Goal: Navigation & Orientation: Find specific page/section

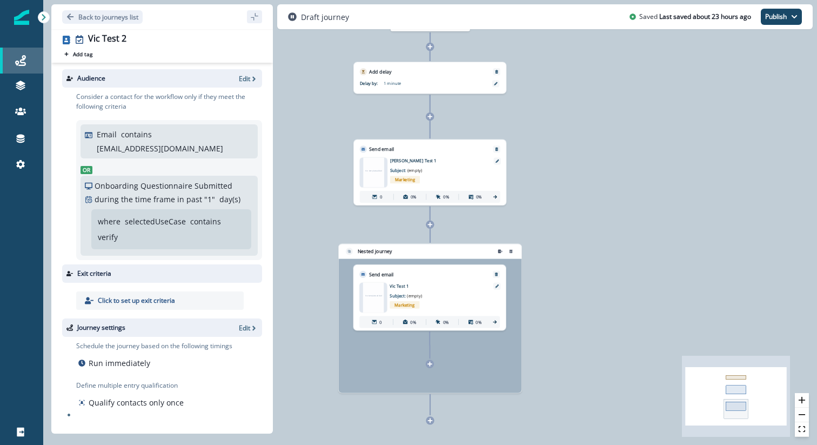
click at [17, 71] on link "Journeys" at bounding box center [21, 61] width 43 height 26
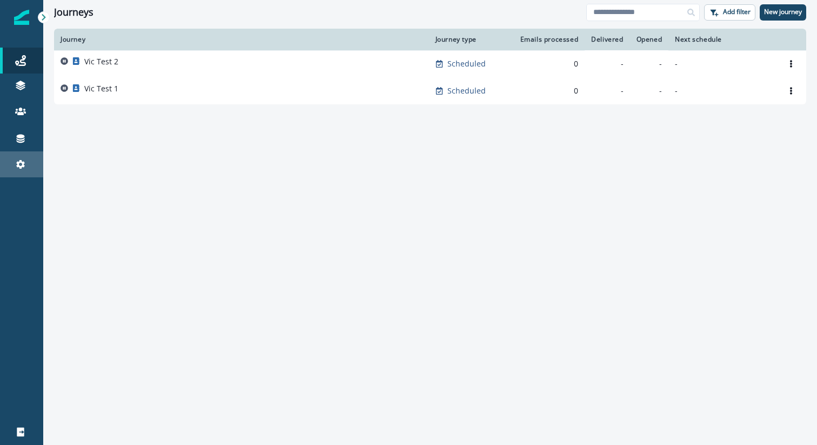
click at [28, 163] on div "Settings" at bounding box center [21, 164] width 35 height 13
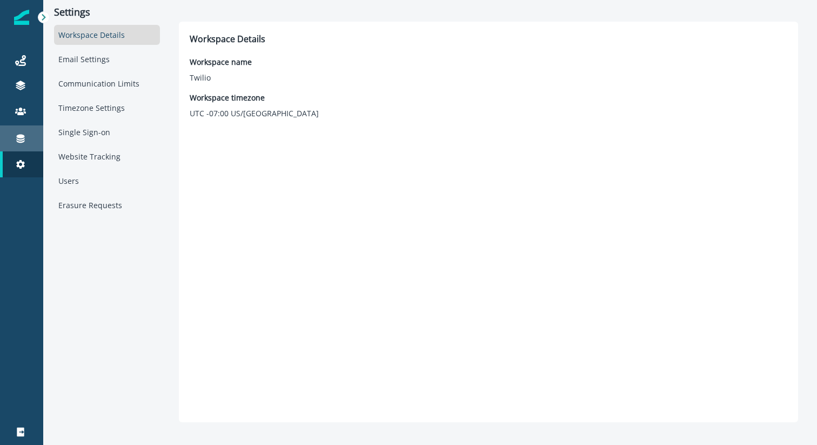
click at [27, 127] on link "Connections" at bounding box center [21, 138] width 43 height 26
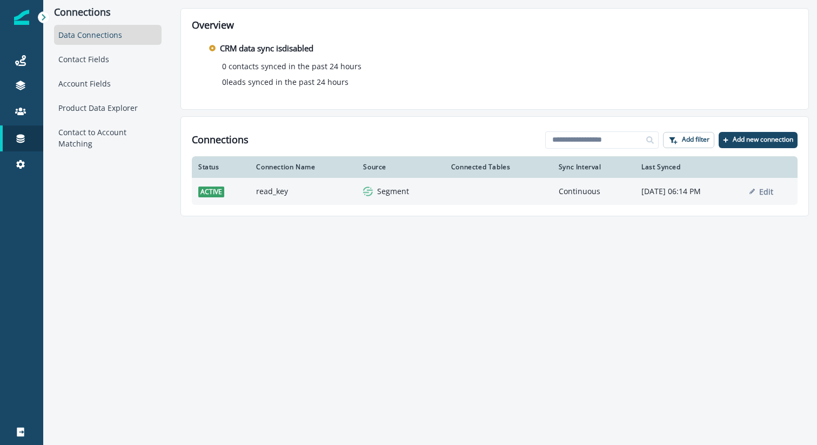
click at [261, 197] on td "read_key" at bounding box center [303, 191] width 107 height 27
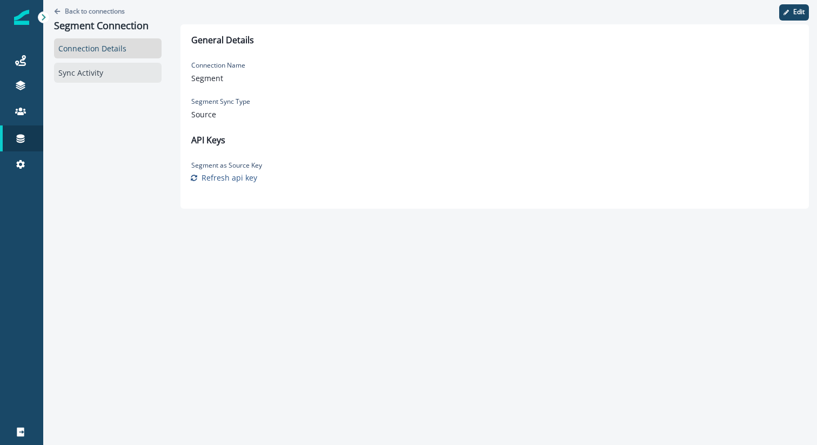
click at [98, 71] on div "Sync Activity" at bounding box center [108, 73] width 108 height 20
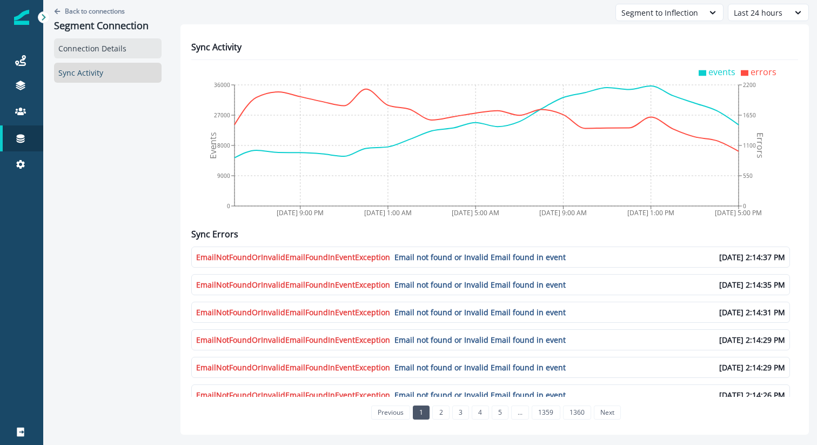
click at [126, 49] on div "Connection Details" at bounding box center [108, 48] width 108 height 20
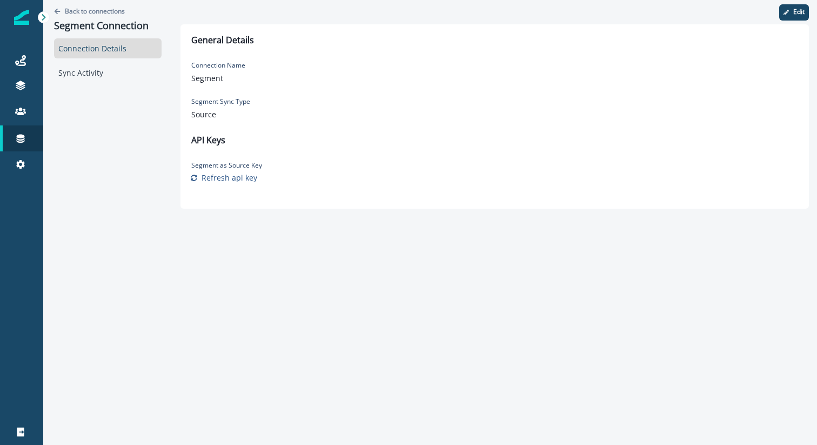
click at [92, 61] on div "Connection Details Sync Activity" at bounding box center [108, 60] width 108 height 44
click at [91, 68] on div "Sync Activity" at bounding box center [108, 73] width 108 height 20
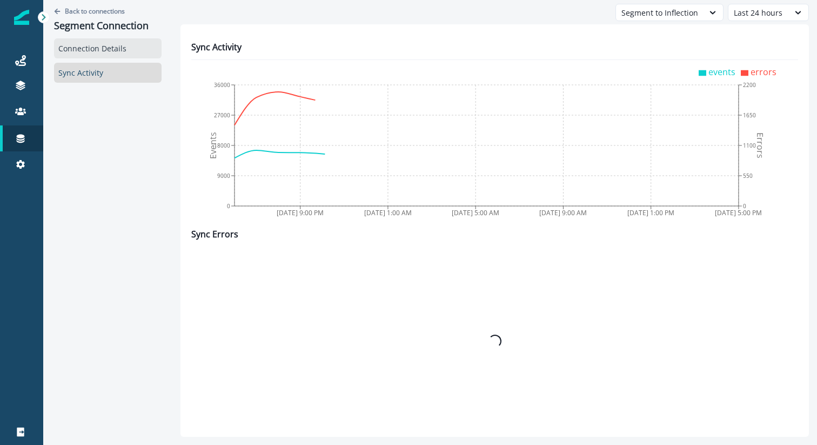
click at [96, 51] on div "Connection Details" at bounding box center [108, 48] width 108 height 20
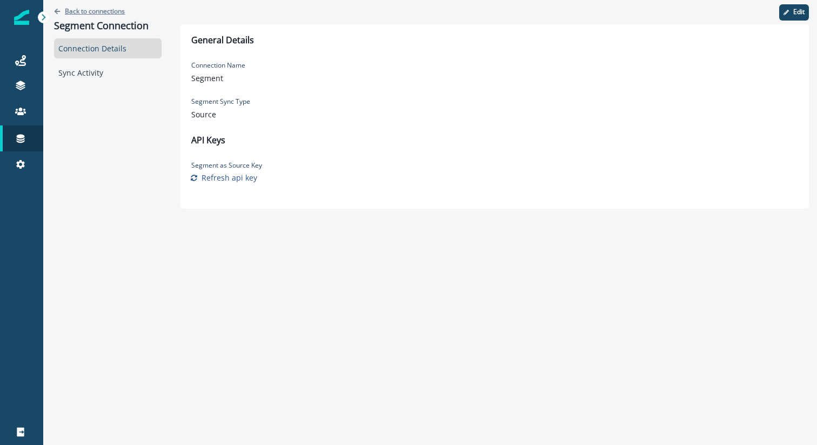
click at [55, 12] on icon "Go back" at bounding box center [57, 11] width 6 height 6
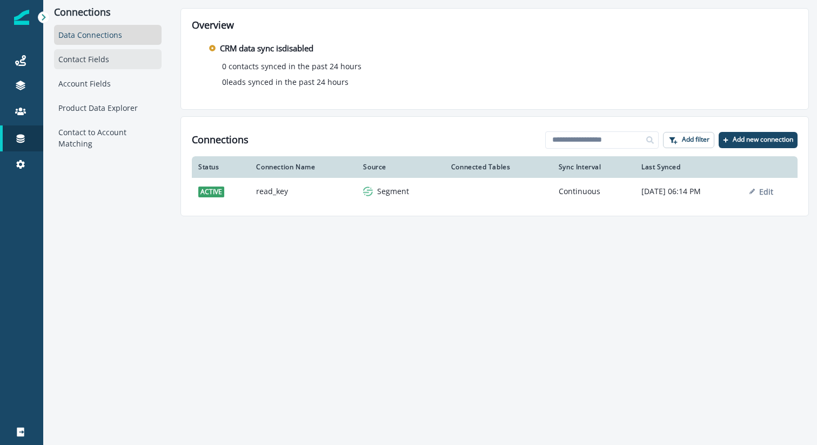
click at [98, 58] on div "Contact Fields" at bounding box center [108, 59] width 108 height 20
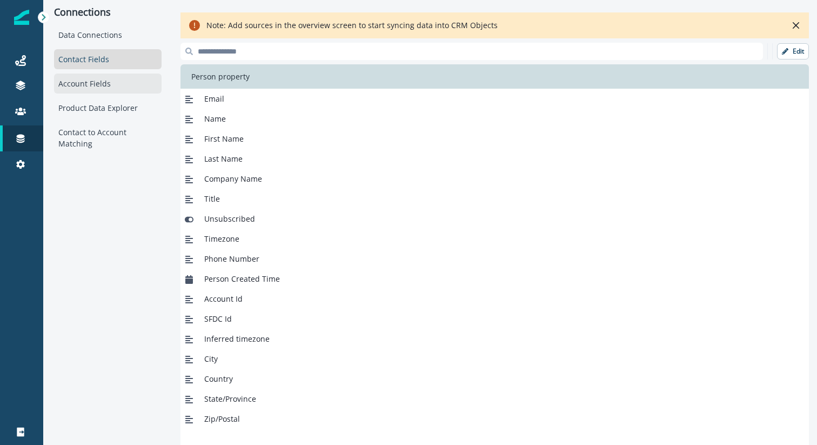
click at [96, 88] on div "Account Fields" at bounding box center [108, 84] width 108 height 20
